Goal: Task Accomplishment & Management: Manage account settings

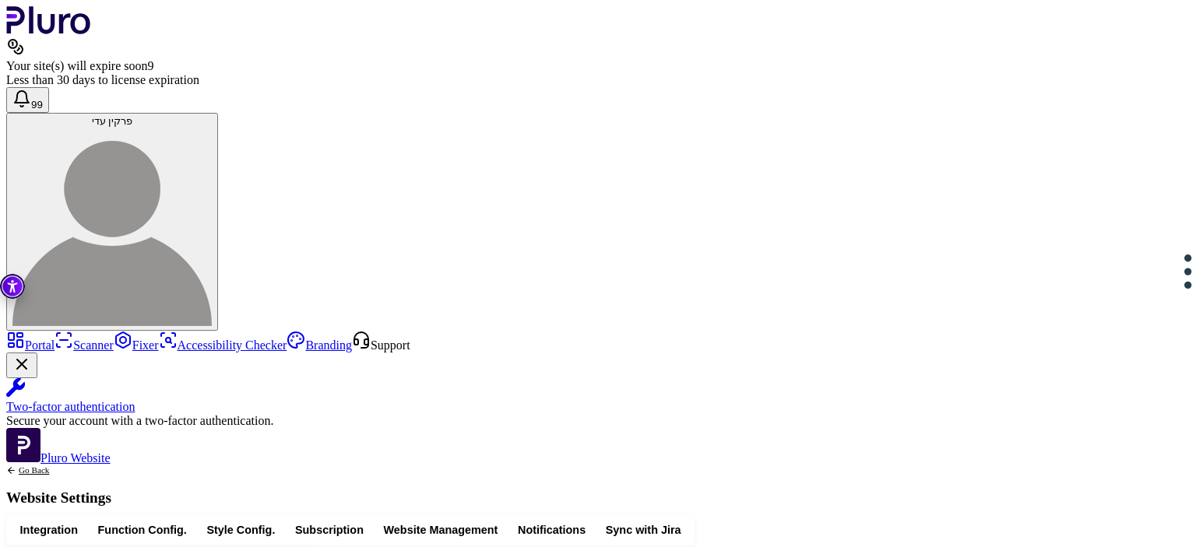
scroll to position [226, 0]
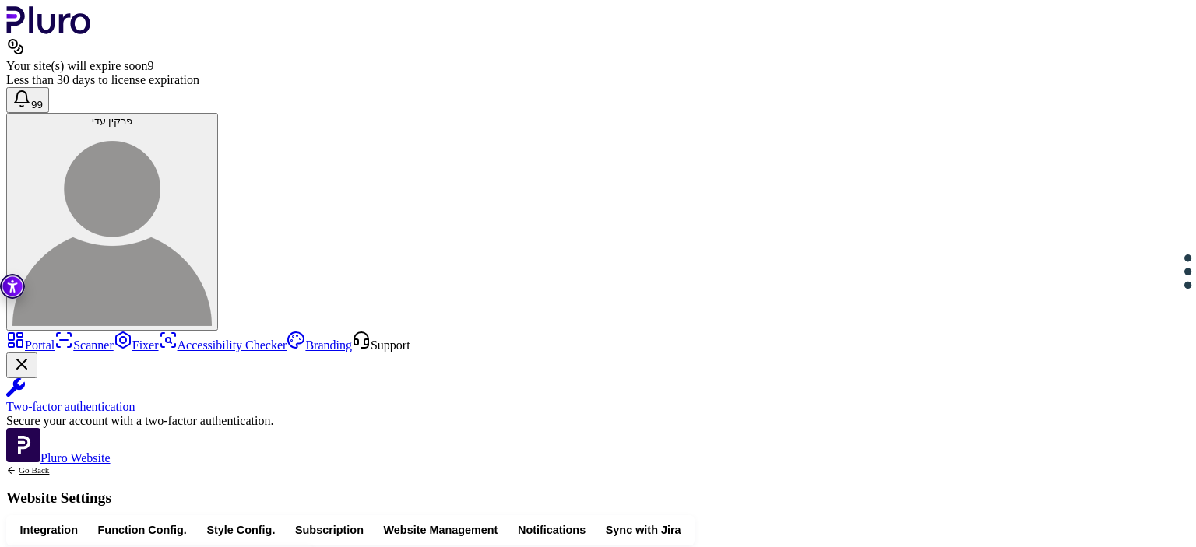
copy div "**********"
type input "****"
